Goal: Task Accomplishment & Management: Use online tool/utility

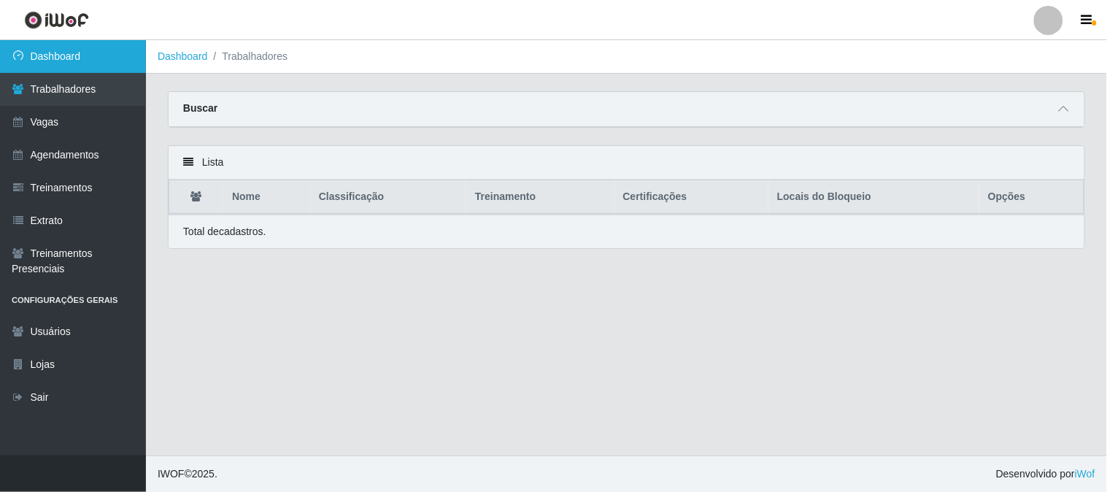
click at [73, 53] on link "Dashboard" at bounding box center [73, 56] width 146 height 33
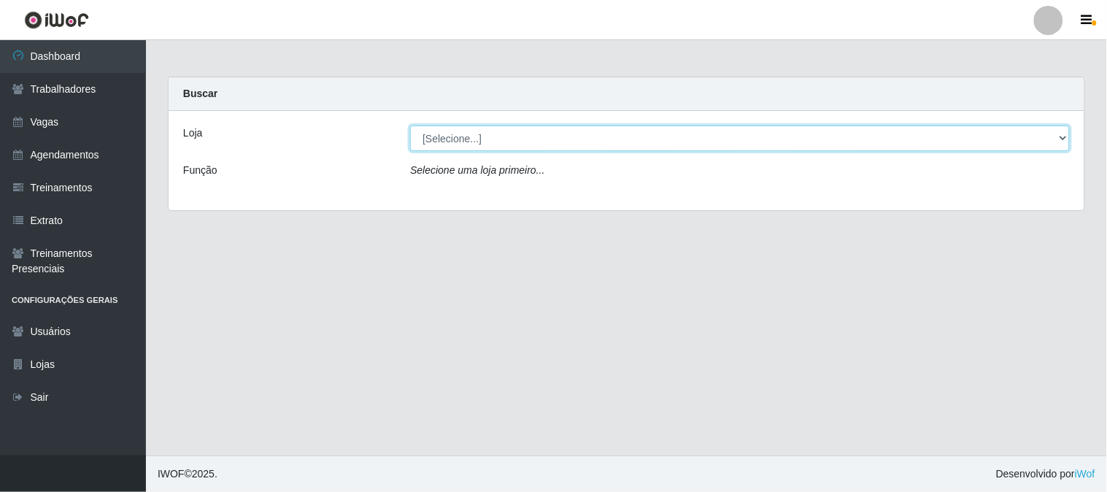
drag, startPoint x: 508, startPoint y: 134, endPoint x: 505, endPoint y: 146, distance: 12.2
click at [508, 134] on select "[Selecione...] Sapore D'italia" at bounding box center [739, 138] width 659 height 26
select select "266"
click at [410, 125] on select "[Selecione...] Sapore D'italia" at bounding box center [739, 138] width 659 height 26
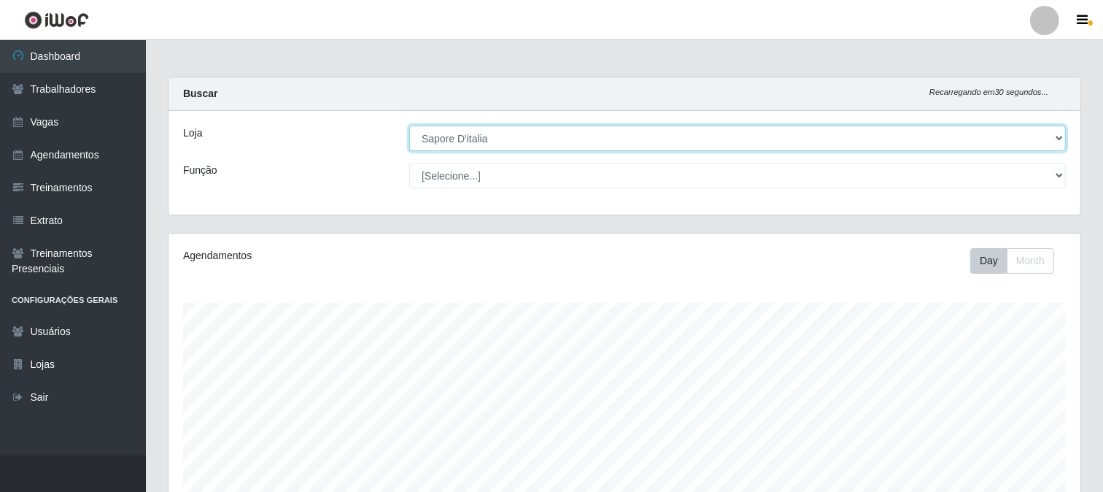
scroll to position [302, 912]
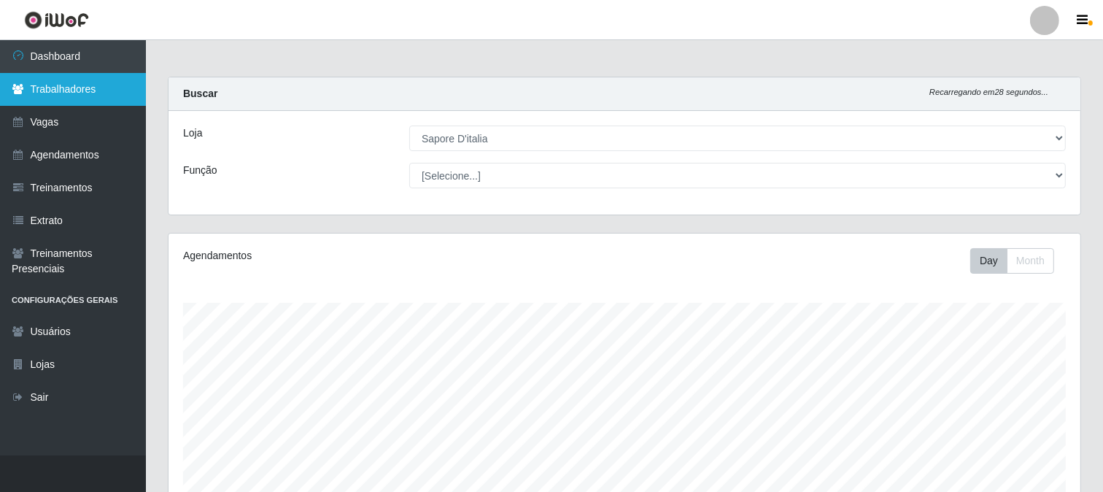
click at [82, 82] on link "Trabalhadores" at bounding box center [73, 89] width 146 height 33
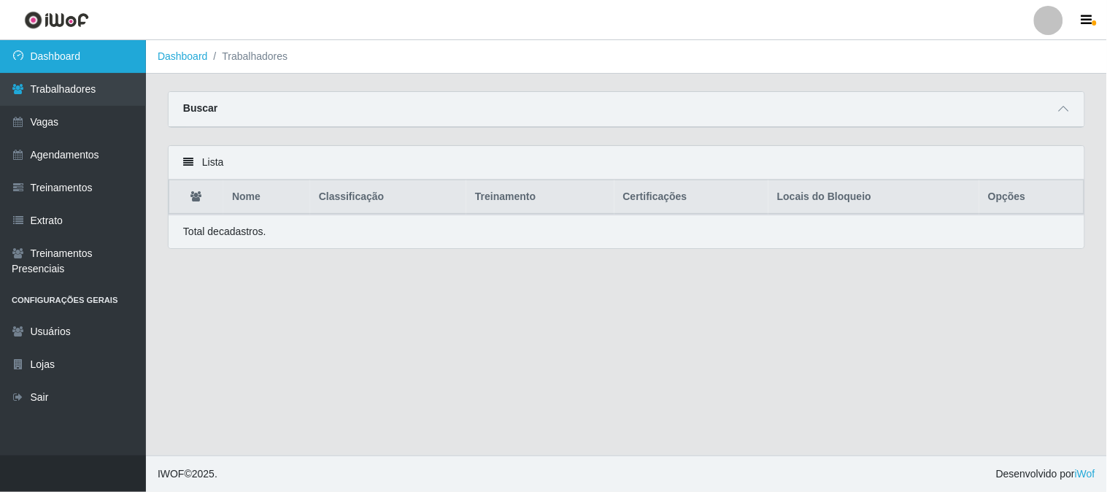
click at [53, 57] on link "Dashboard" at bounding box center [73, 56] width 146 height 33
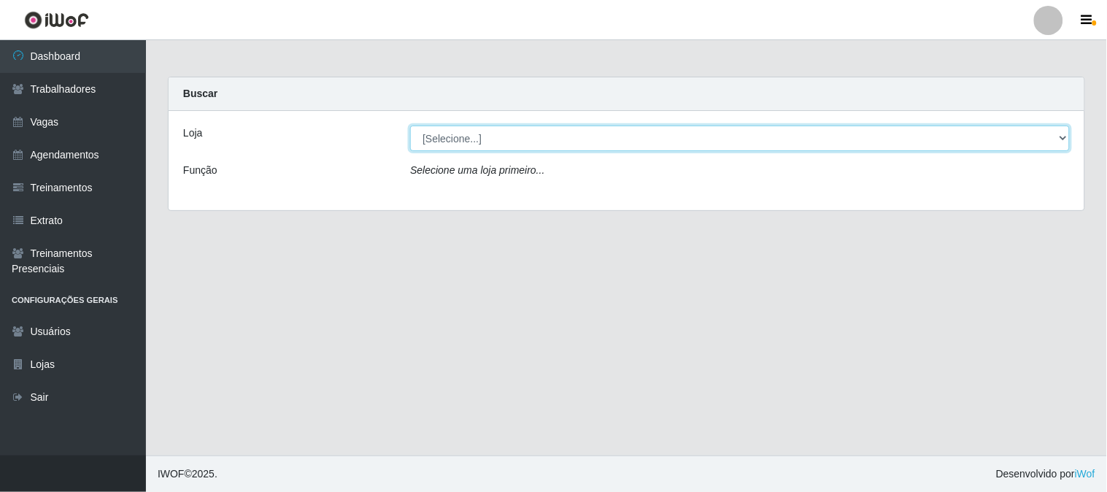
drag, startPoint x: 541, startPoint y: 134, endPoint x: 541, endPoint y: 148, distance: 13.9
click at [541, 136] on select "[Selecione...] Sapore D'italia" at bounding box center [739, 138] width 659 height 26
select select "266"
click at [410, 125] on select "[Selecione...] Sapore D'italia" at bounding box center [739, 138] width 659 height 26
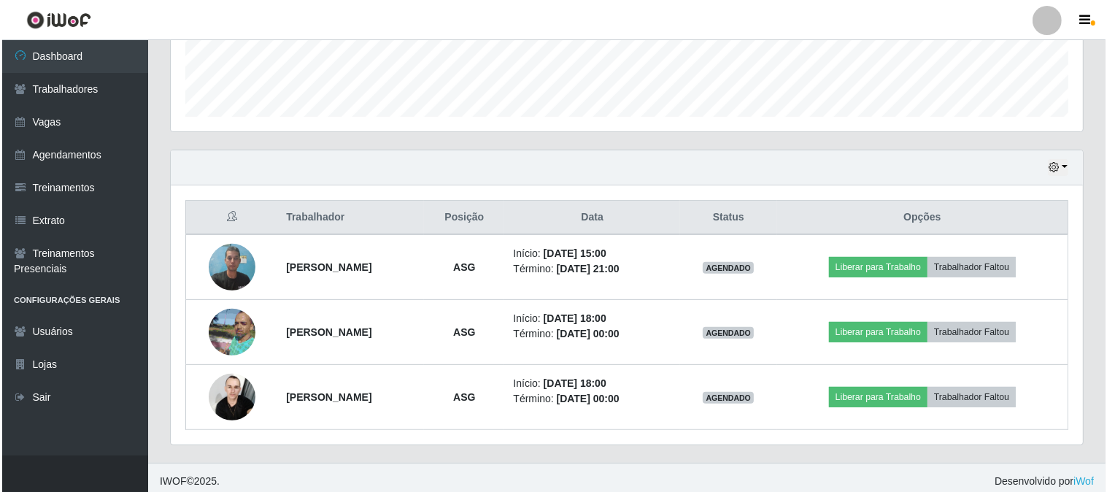
scroll to position [412, 0]
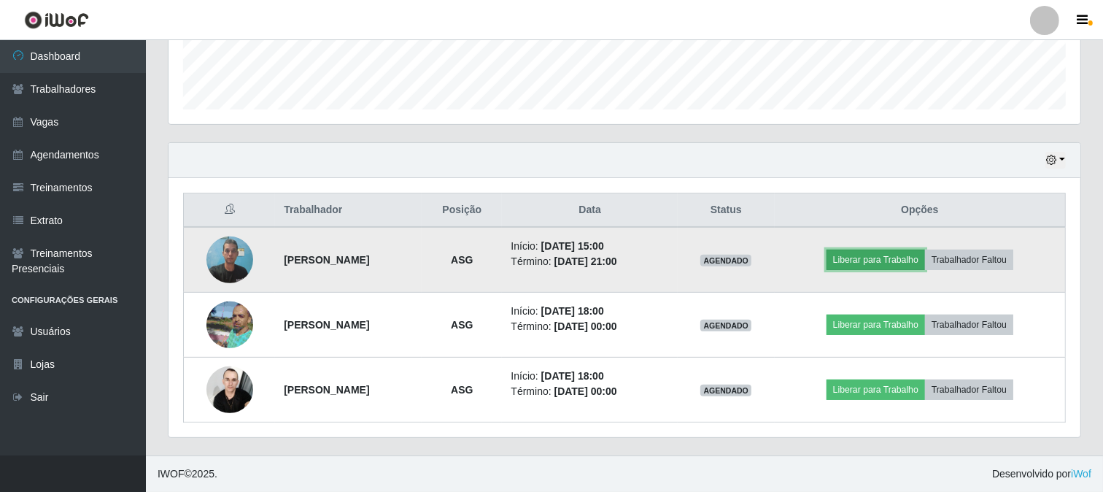
click at [875, 259] on button "Liberar para Trabalho" at bounding box center [875, 259] width 98 height 20
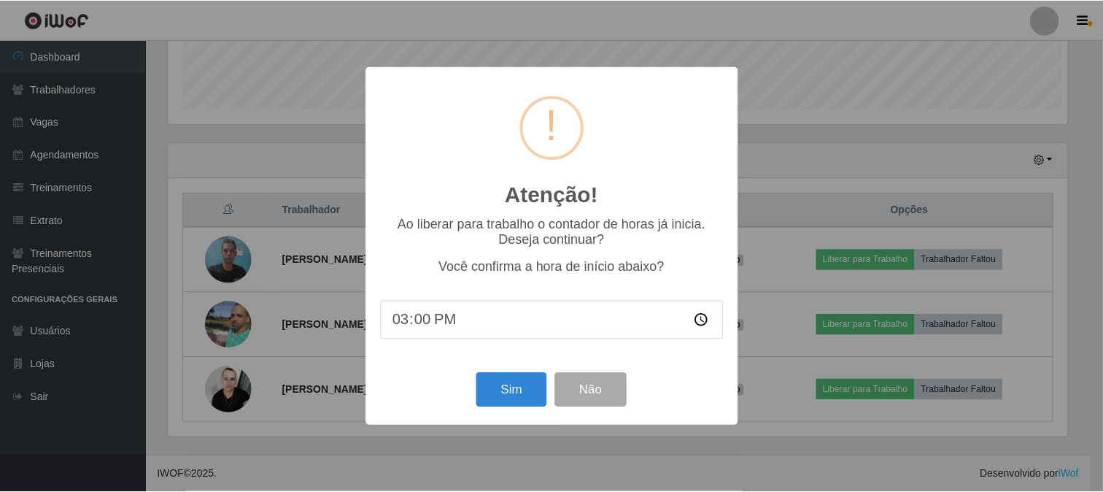
scroll to position [302, 902]
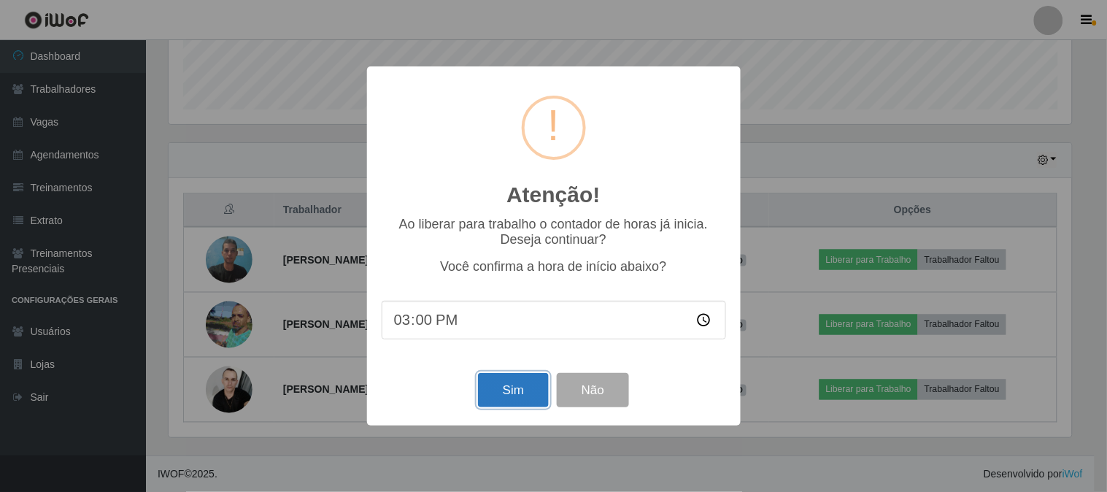
click at [518, 395] on button "Sim" at bounding box center [513, 390] width 71 height 34
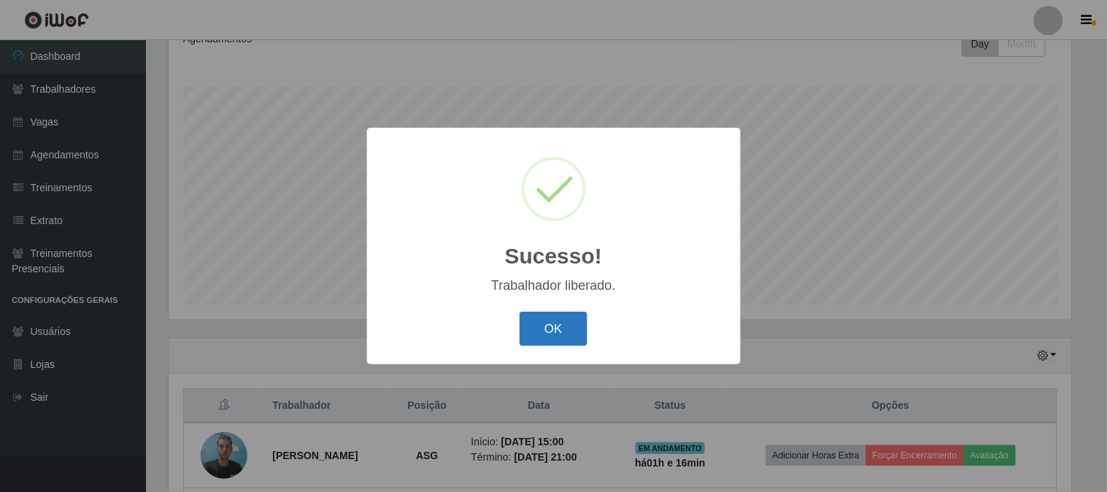
click at [557, 331] on button "OK" at bounding box center [553, 328] width 68 height 34
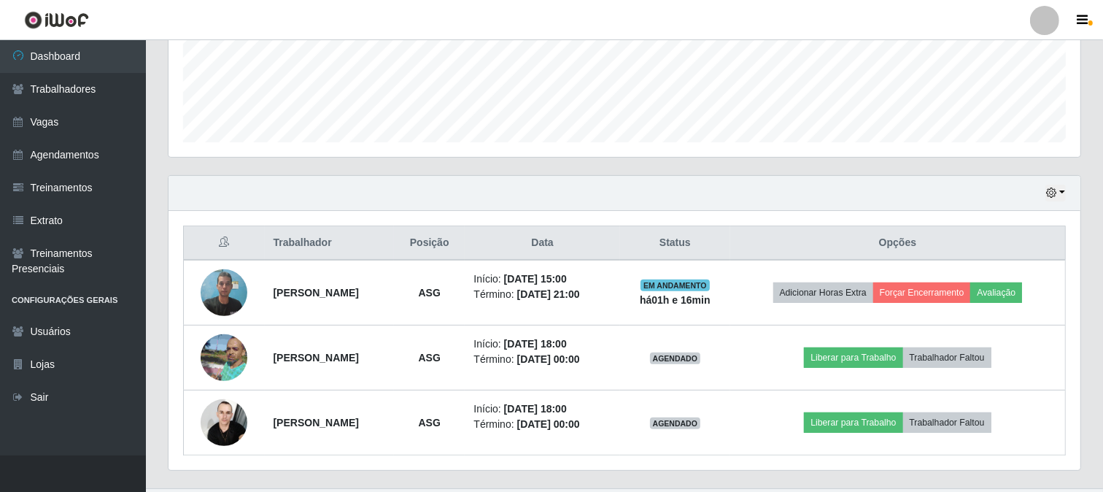
scroll to position [412, 0]
